Goal: Task Accomplishment & Management: Use online tool/utility

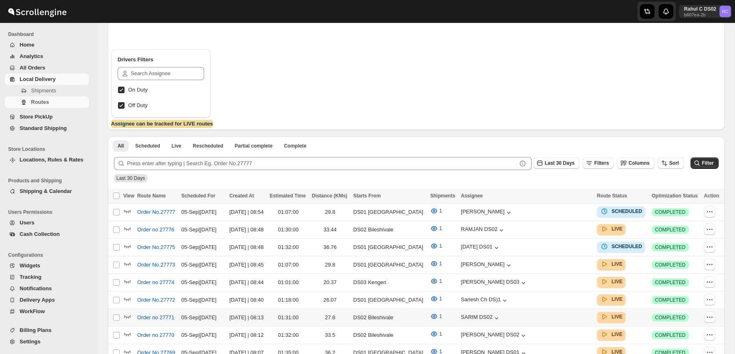
scroll to position [186, 0]
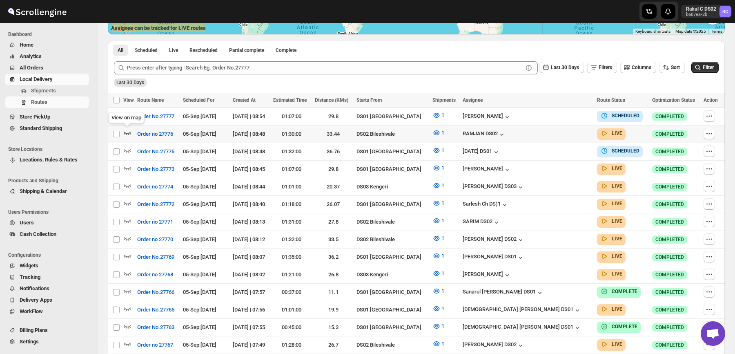
click at [127, 132] on icon "button" at bounding box center [127, 133] width 8 height 8
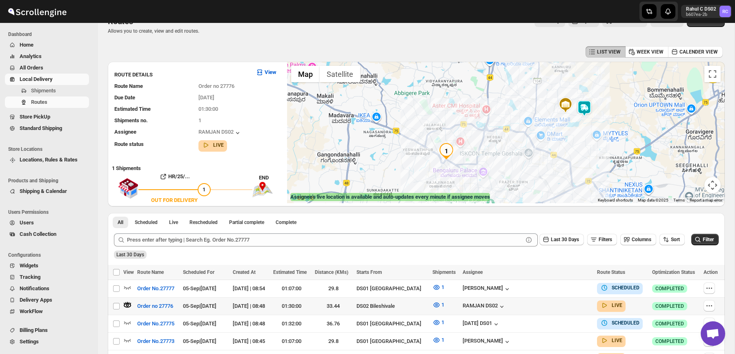
scroll to position [0, 0]
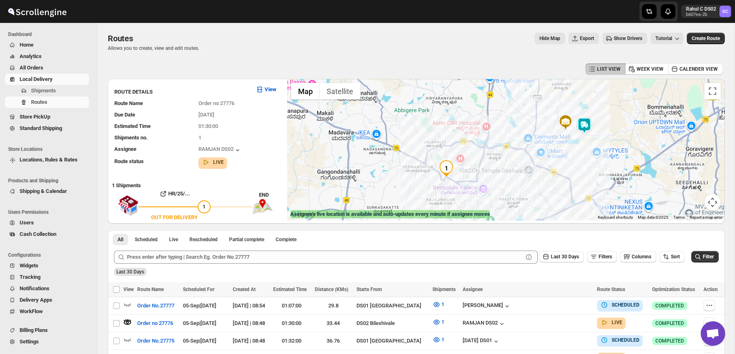
click at [588, 128] on img at bounding box center [584, 125] width 16 height 16
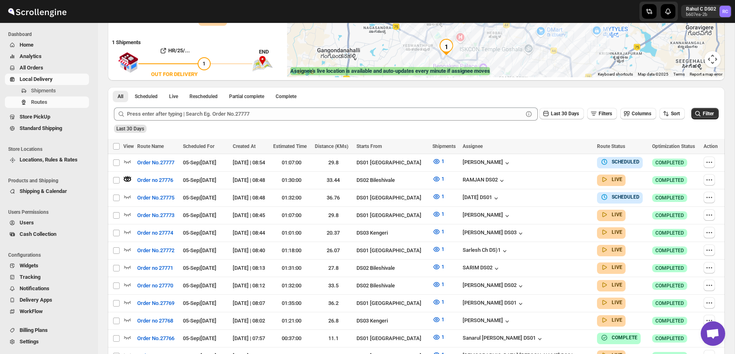
scroll to position [125, 0]
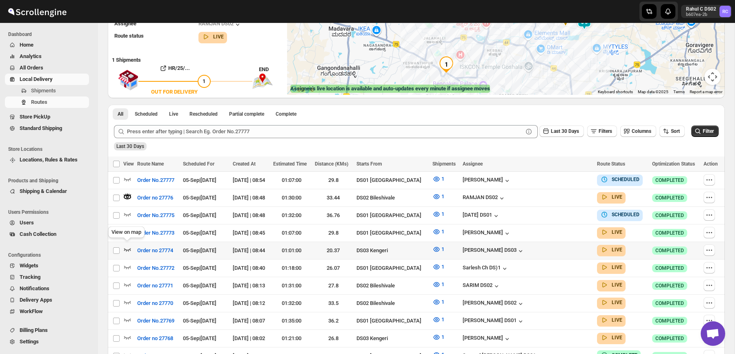
click at [126, 246] on icon "button" at bounding box center [127, 249] width 8 height 8
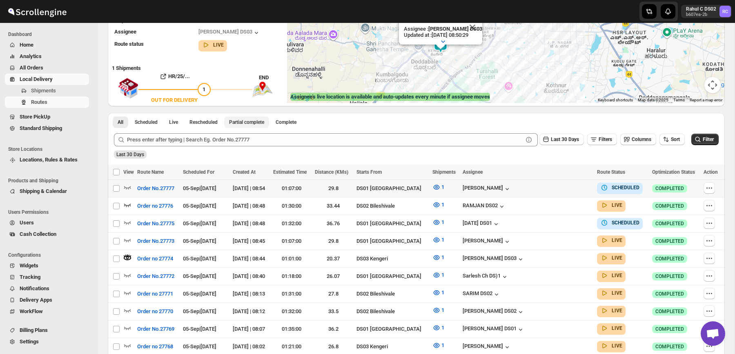
scroll to position [0, 0]
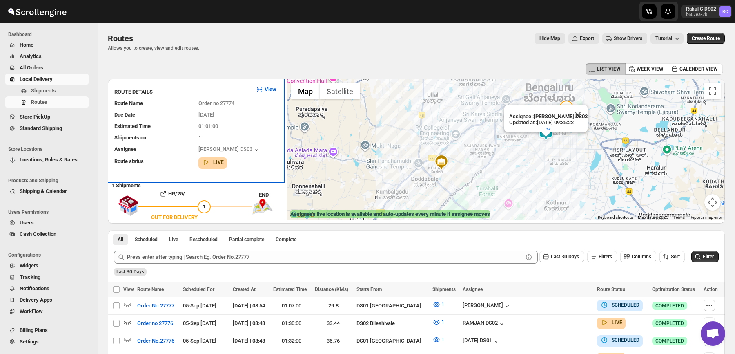
click at [222, 96] on div "Route Name Order no 27774" at bounding box center [192, 100] width 169 height 15
click at [234, 100] on span "Order no 27774" at bounding box center [217, 103] width 36 height 6
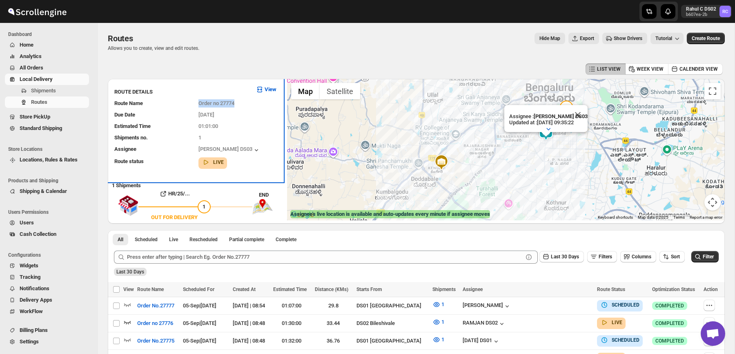
click at [234, 100] on span "Order no 27774" at bounding box center [217, 103] width 36 height 6
click at [263, 66] on div "LIST VIEW WEEK VIEW CALENDER VIEW" at bounding box center [416, 69] width 617 height 16
click at [187, 49] on p "Allows you to create, view and edit routes." at bounding box center [153, 48] width 91 height 7
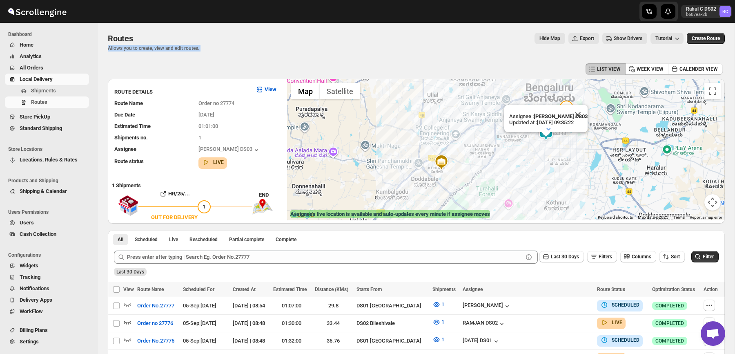
click at [187, 49] on p "Allows you to create, view and edit routes." at bounding box center [153, 48] width 91 height 7
click at [190, 38] on div "Routes" at bounding box center [153, 38] width 91 height 11
click at [199, 53] on div "Routes. This page is ready Routes Allows you to create, view and edit routes. H…" at bounding box center [416, 42] width 617 height 38
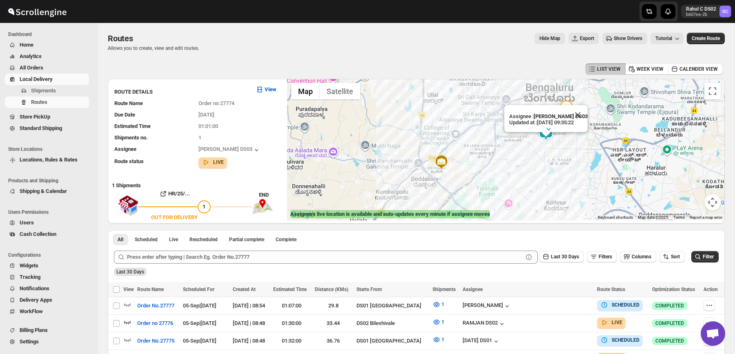
click at [199, 53] on div "Routes. This page is ready Routes Allows you to create, view and edit routes. H…" at bounding box center [416, 42] width 617 height 38
click at [230, 43] on div "Hide Map Export Show Drivers Tutorial" at bounding box center [445, 38] width 478 height 11
